Goal: Task Accomplishment & Management: Use online tool/utility

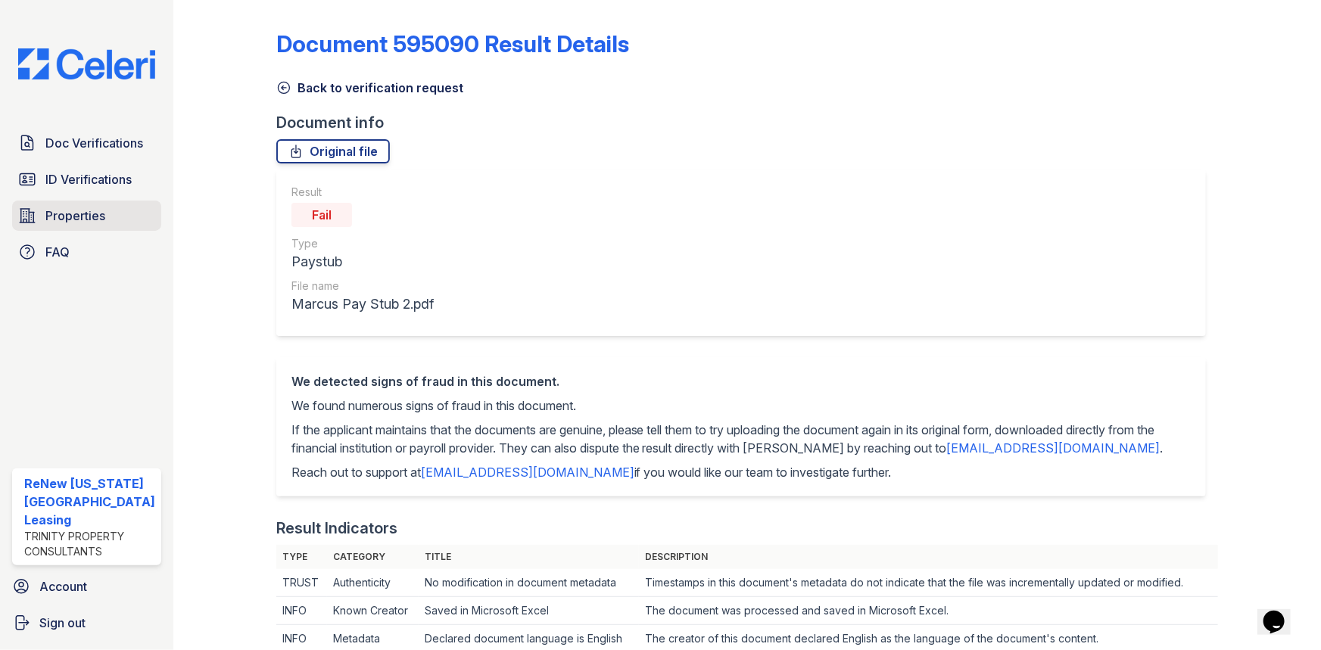
scroll to position [688, 0]
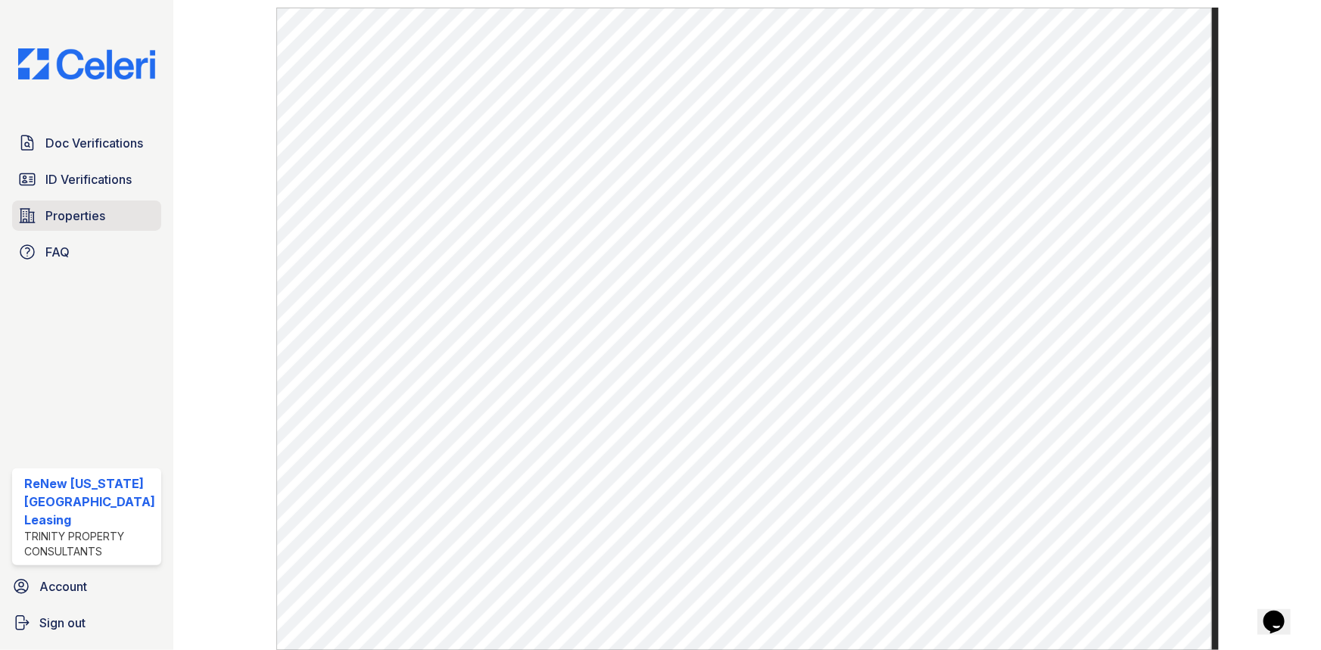
click at [60, 224] on link "Properties" at bounding box center [86, 216] width 149 height 30
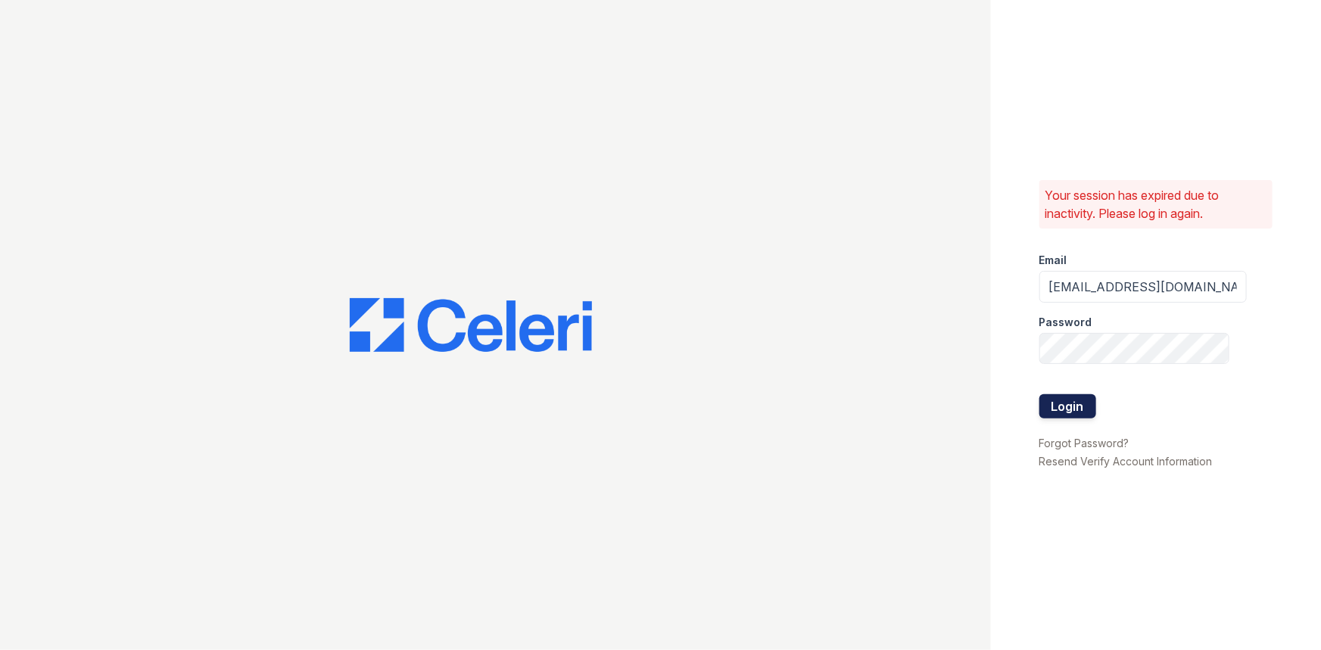
click at [1060, 413] on button "Login" at bounding box center [1068, 407] width 57 height 24
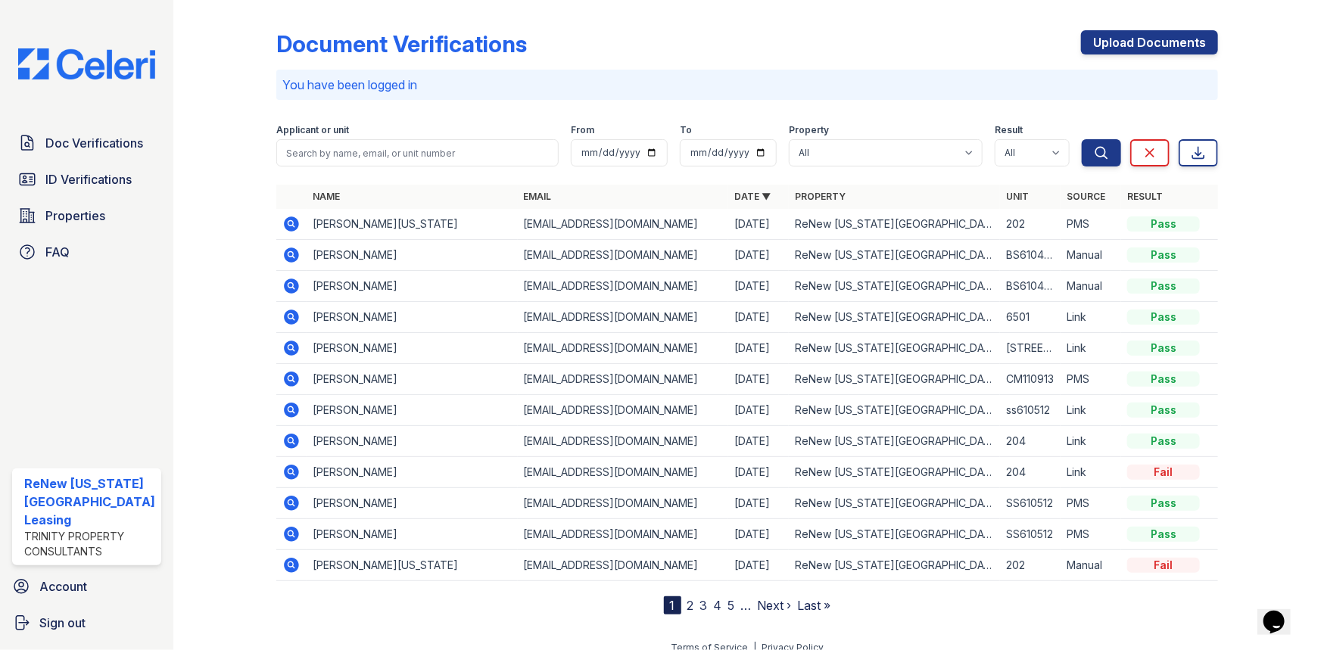
scroll to position [14, 0]
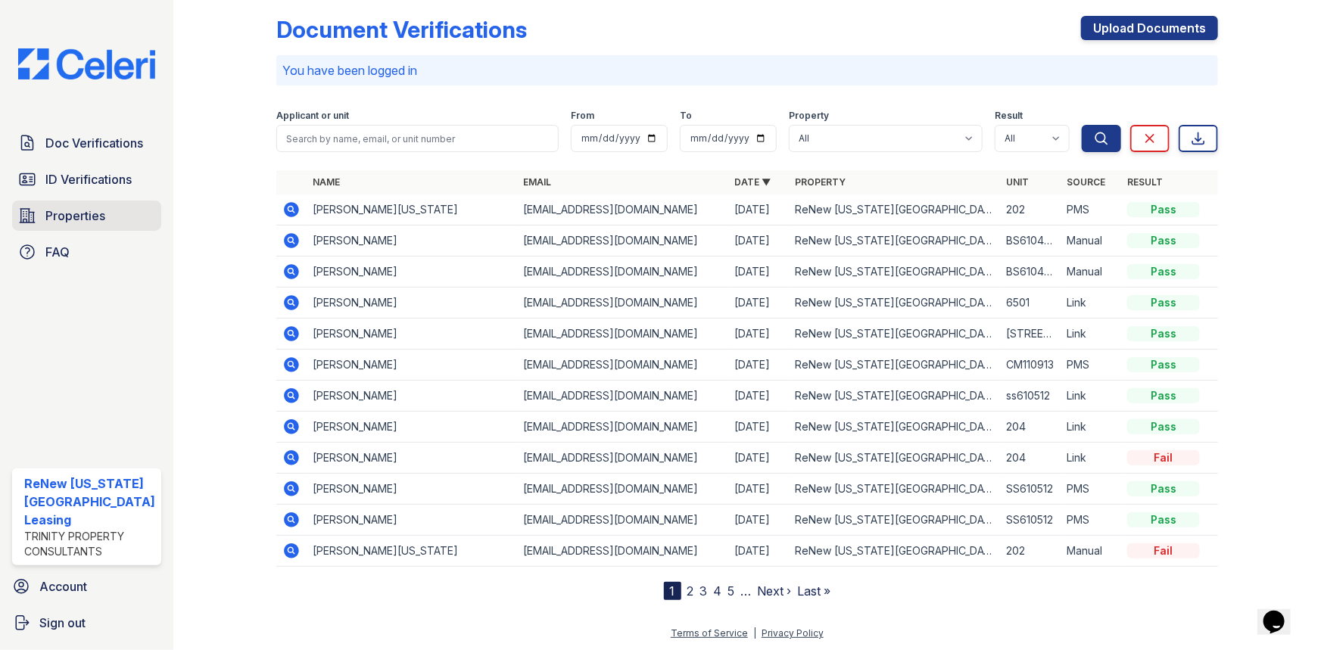
click at [59, 219] on span "Properties" at bounding box center [75, 216] width 60 height 18
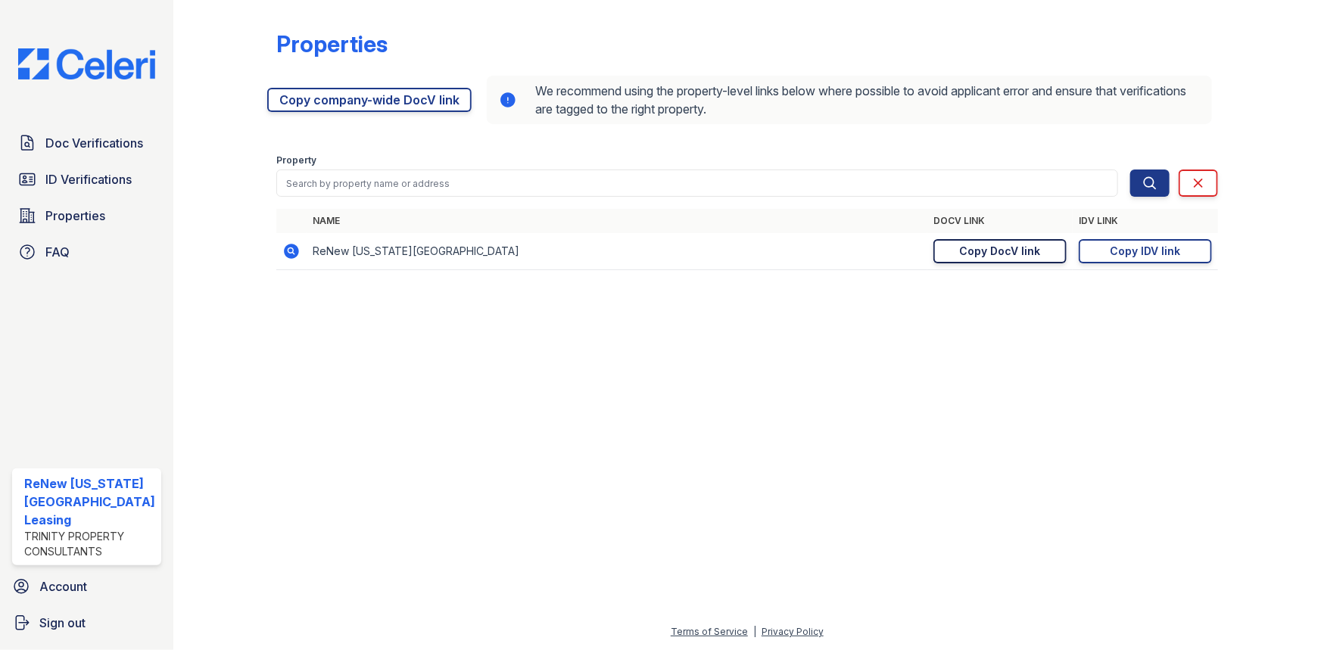
click at [984, 254] on div "Copy DocV link" at bounding box center [1000, 251] width 81 height 15
click at [1174, 264] on td "https://app.getceleri.com/716726dc-8ca3-4e13-bbbf-c3806d4db950/idv/link/new Cop…" at bounding box center [1145, 251] width 145 height 37
click at [1158, 250] on div "Copy IDV link" at bounding box center [1146, 251] width 70 height 15
